Goal: Transaction & Acquisition: Purchase product/service

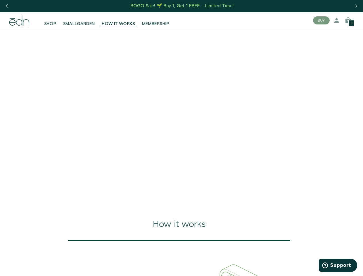
click at [356, 6] on div "Next slide" at bounding box center [357, 6] width 8 height 13
click at [7, 6] on div "Previous slide" at bounding box center [7, 6] width 8 height 13
click at [322, 20] on button "BUY" at bounding box center [321, 20] width 17 height 8
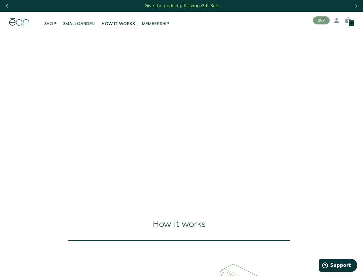
click at [337, 20] on icon at bounding box center [336, 20] width 7 height 7
click at [348, 20] on icon at bounding box center [348, 20] width 7 height 7
click at [348, 20] on div at bounding box center [181, 138] width 363 height 276
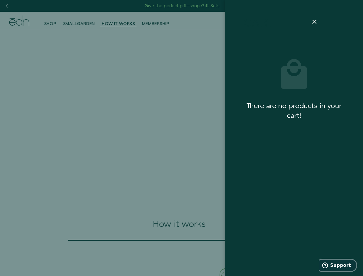
click at [338, 265] on span "Support" at bounding box center [340, 265] width 21 height 5
